Goal: Information Seeking & Learning: Learn about a topic

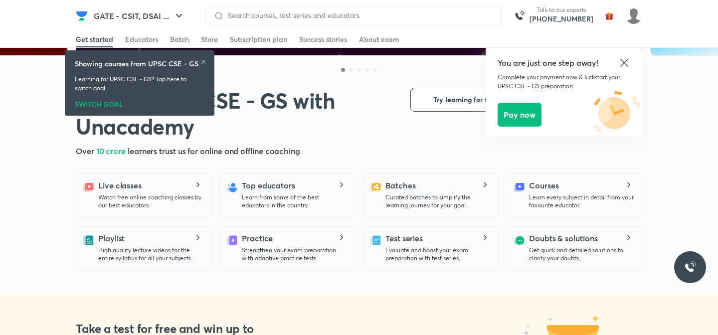
scroll to position [192, 0]
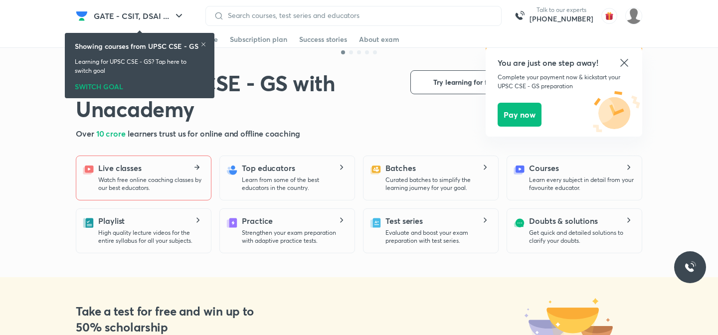
click at [185, 166] on div "Live classes Watch free online coaching classes by our best educators." at bounding box center [150, 177] width 105 height 30
